Goal: Browse casually

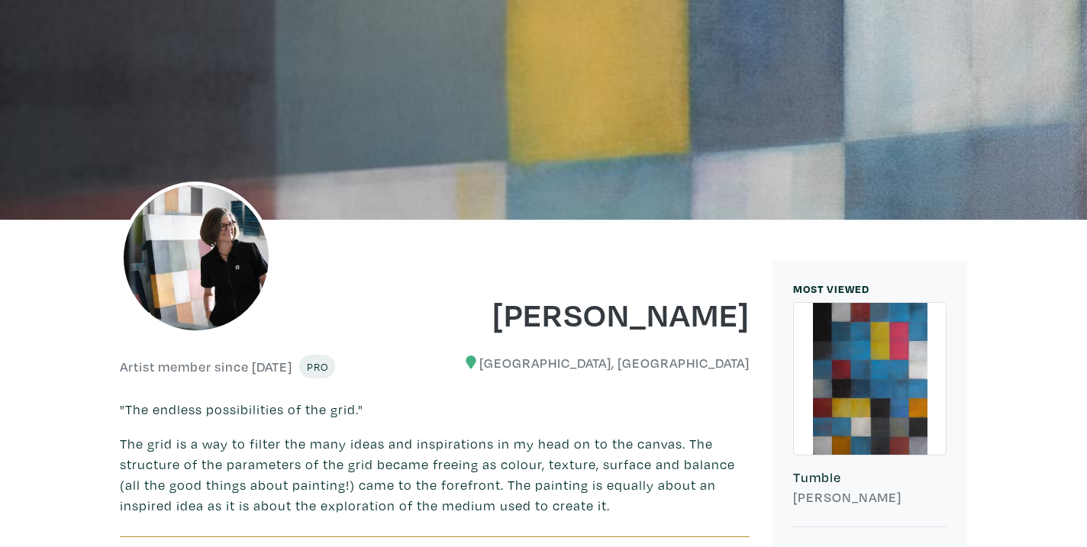
scroll to position [180, 0]
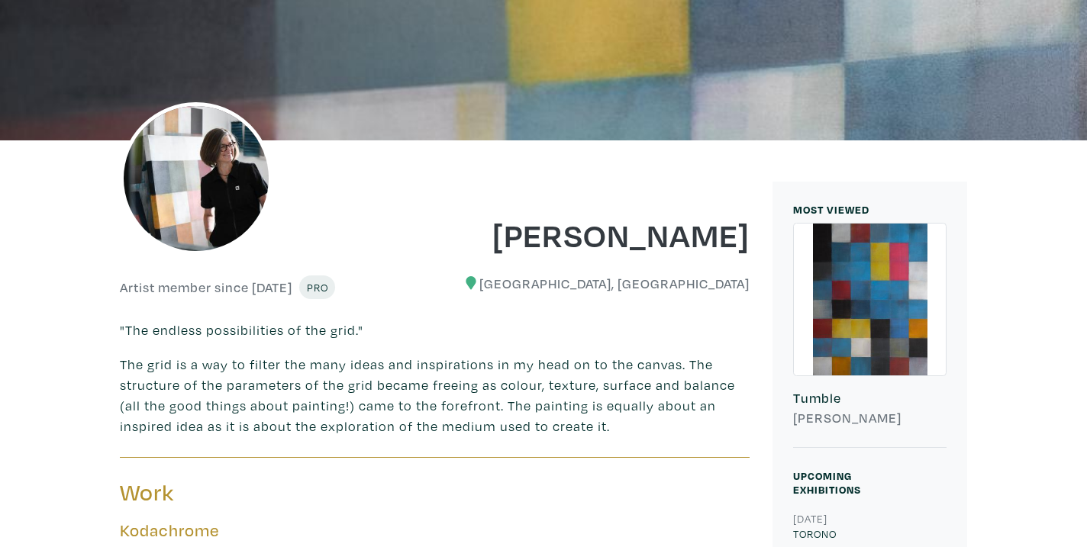
click at [853, 342] on div at bounding box center [870, 300] width 152 height 152
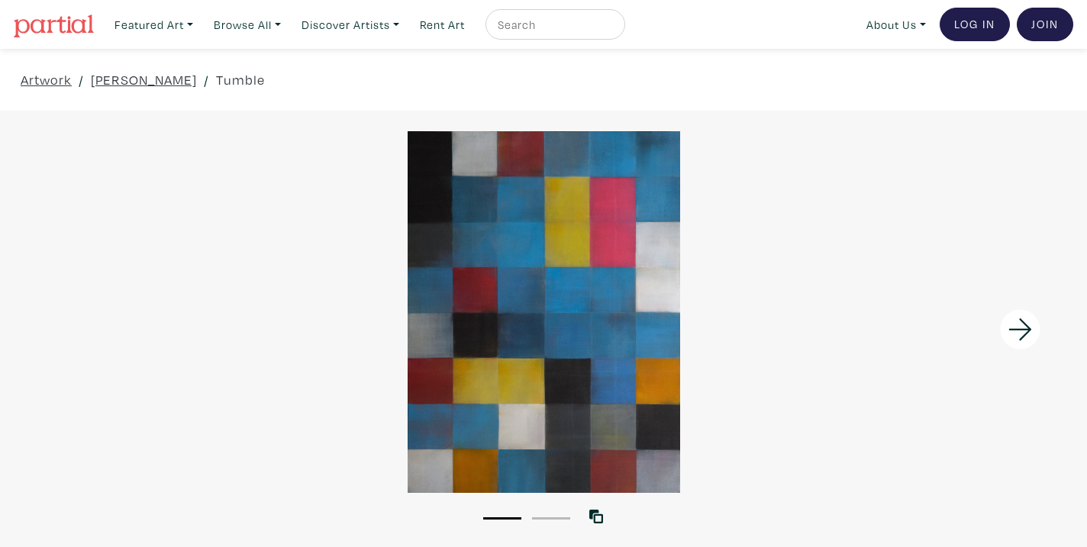
click at [269, 92] on div "Artwork / Anne-Marie Olczak / Tumble" at bounding box center [543, 80] width 1087 height 62
click at [460, 267] on div at bounding box center [543, 312] width 1087 height 362
